Goal: Information Seeking & Learning: Learn about a topic

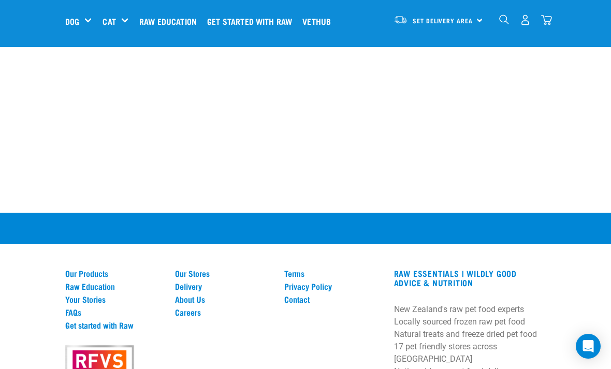
scroll to position [951, 0]
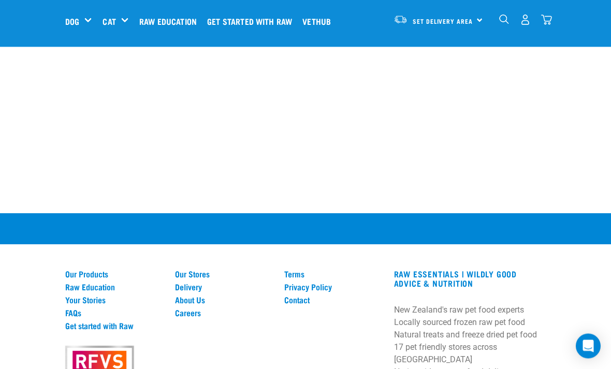
click at [105, 296] on link "Your Stories" at bounding box center [113, 300] width 97 height 9
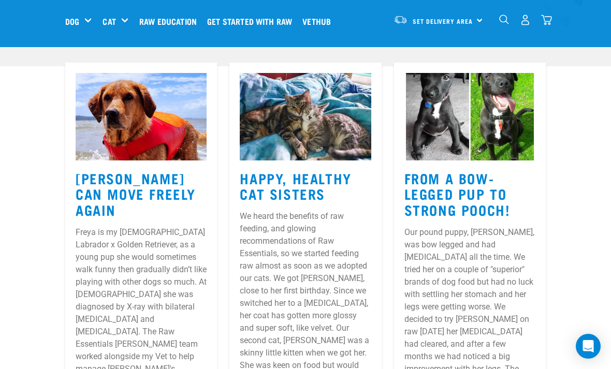
scroll to position [288, 0]
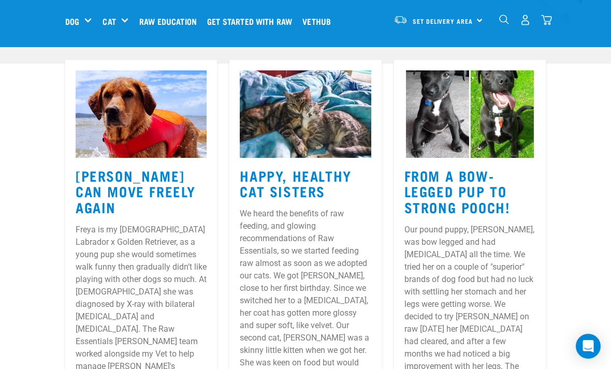
click at [155, 132] on img at bounding box center [141, 114] width 131 height 88
click at [155, 186] on h3 "Freya Can Move Freely Again" at bounding box center [141, 192] width 131 height 48
click at [153, 118] on img at bounding box center [141, 114] width 131 height 88
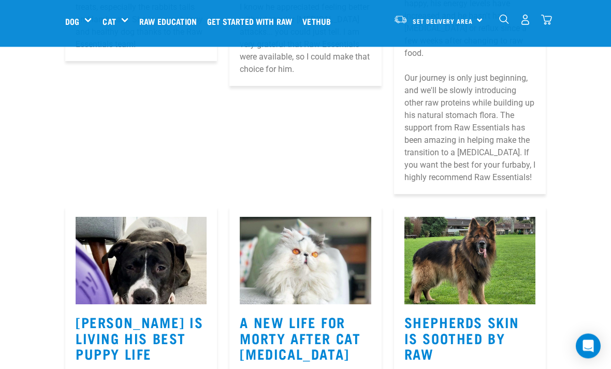
scroll to position [2198, 0]
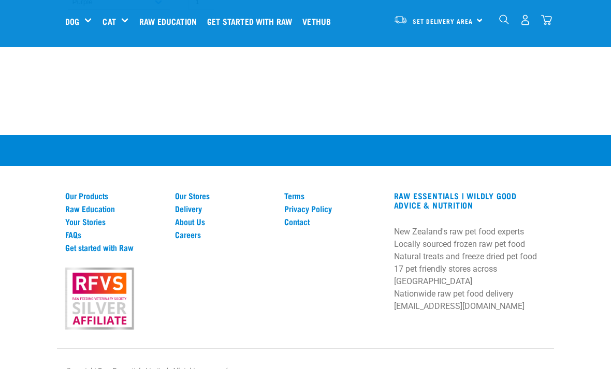
scroll to position [904, 0]
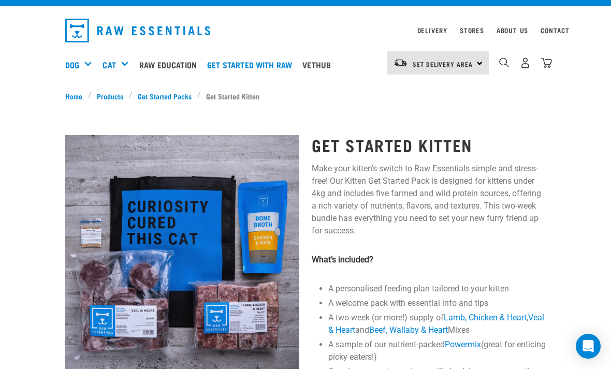
scroll to position [15, 0]
